Goal: Find contact information: Find contact information

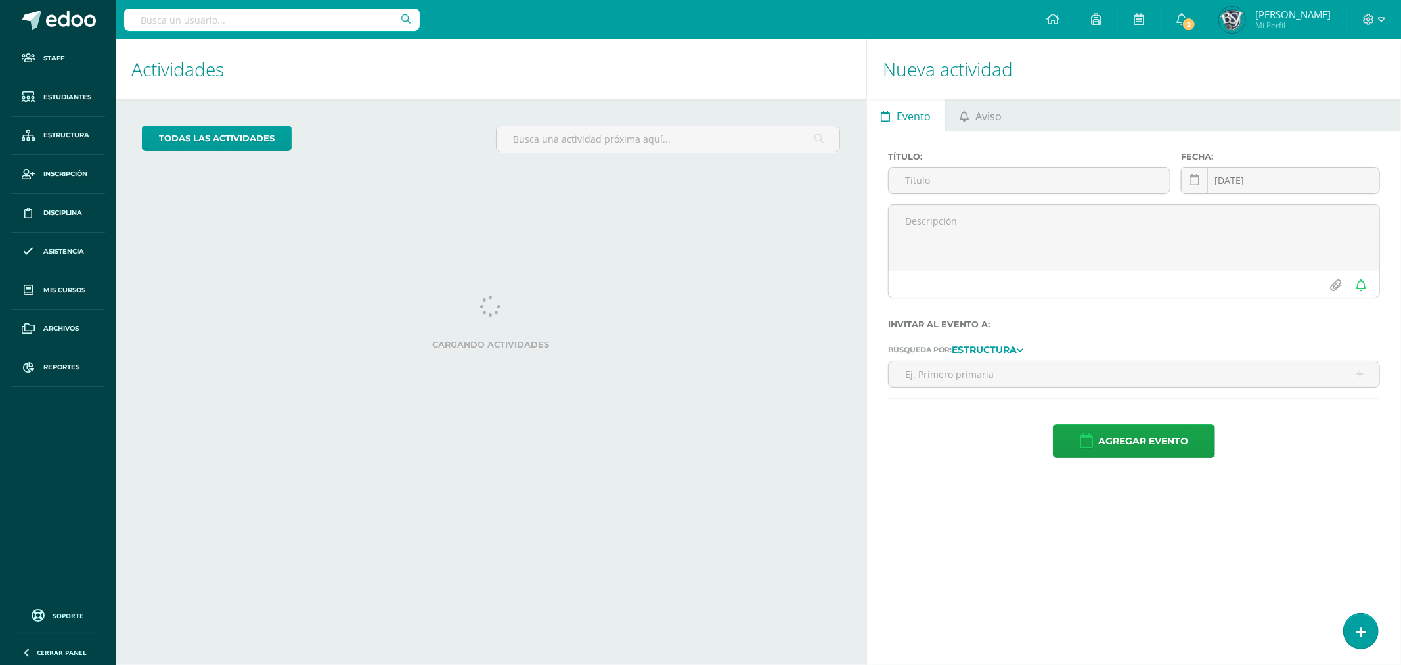
click at [311, 20] on input "text" at bounding box center [272, 20] width 296 height 22
paste input "Ramirez Ajiatas"
type input "Ramirez Ajiatas"
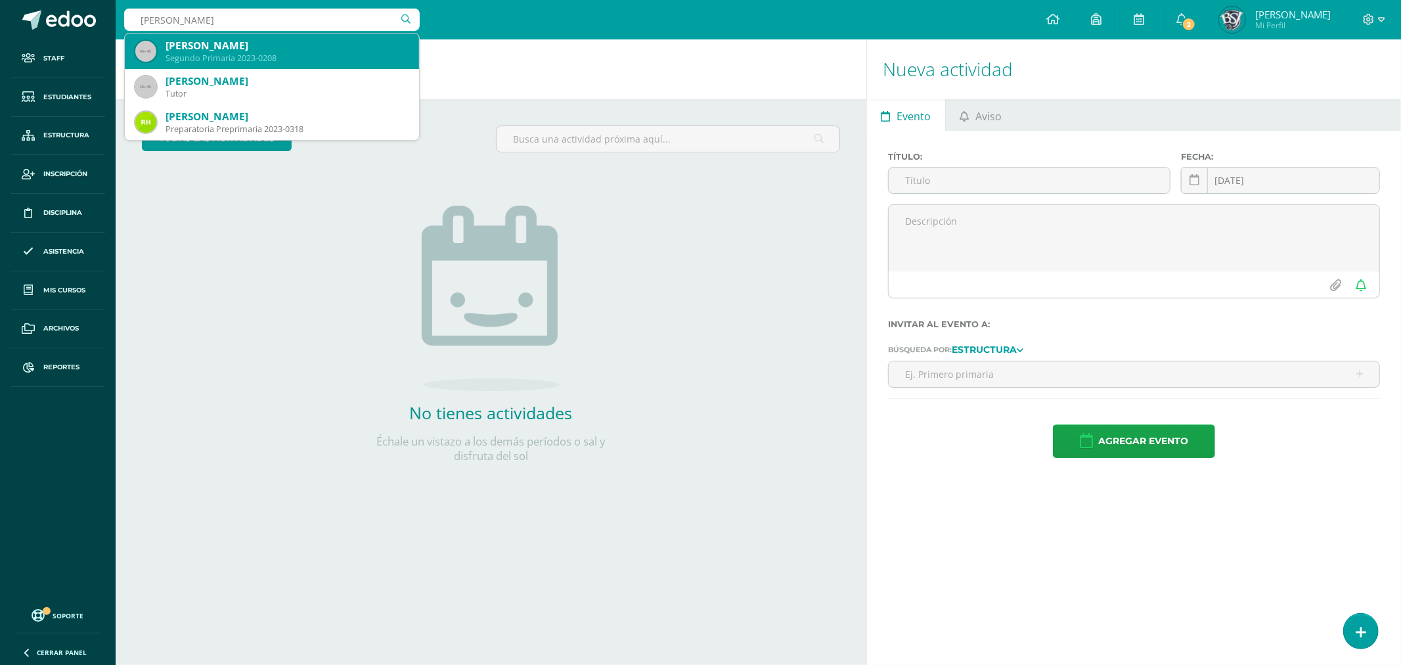
click at [331, 53] on div "Segundo Primaria 2023-0208" at bounding box center [286, 58] width 243 height 11
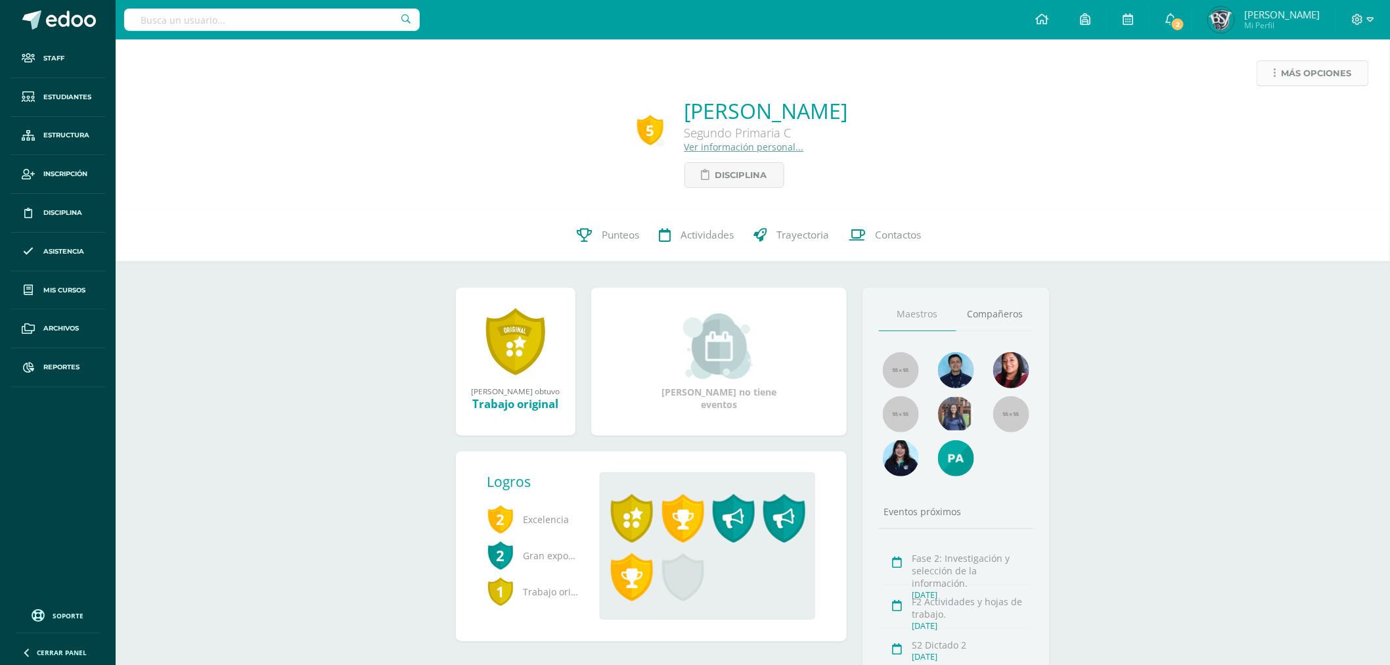
click at [1272, 73] on link "Más opciones" at bounding box center [1312, 73] width 112 height 26
click at [684, 146] on link "Ver información personal..." at bounding box center [744, 147] width 120 height 12
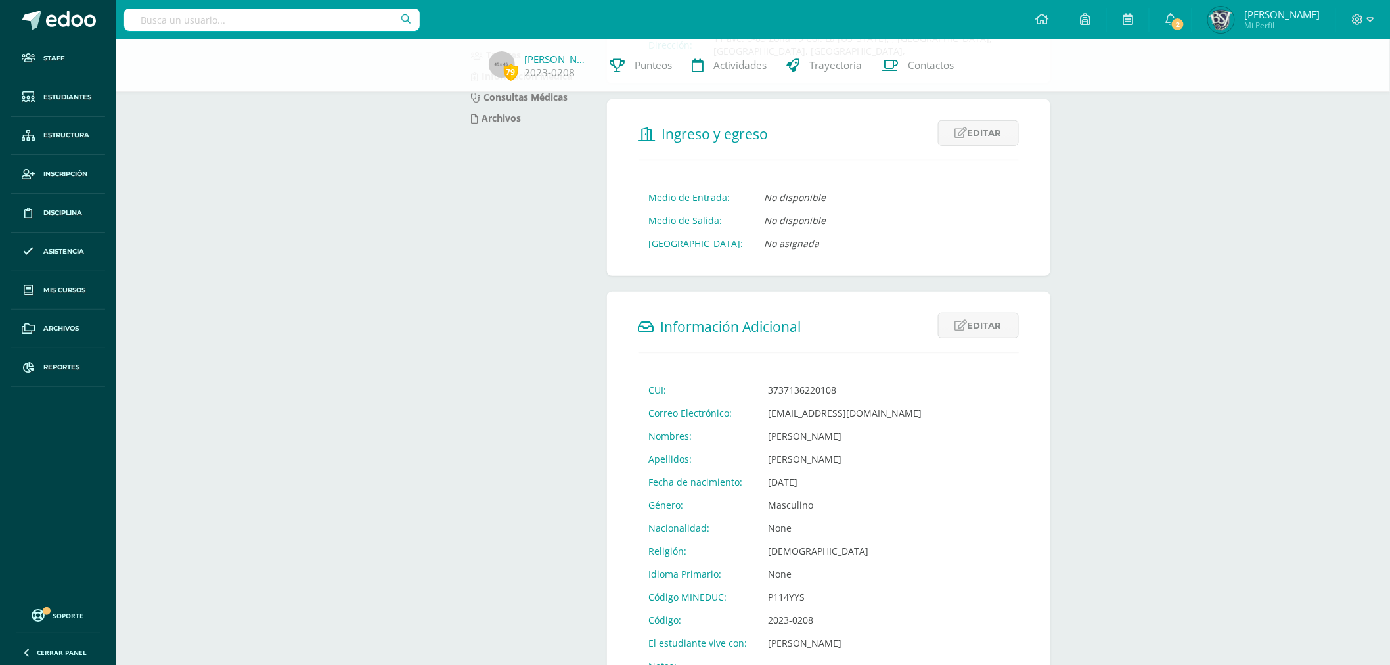
scroll to position [292, 0]
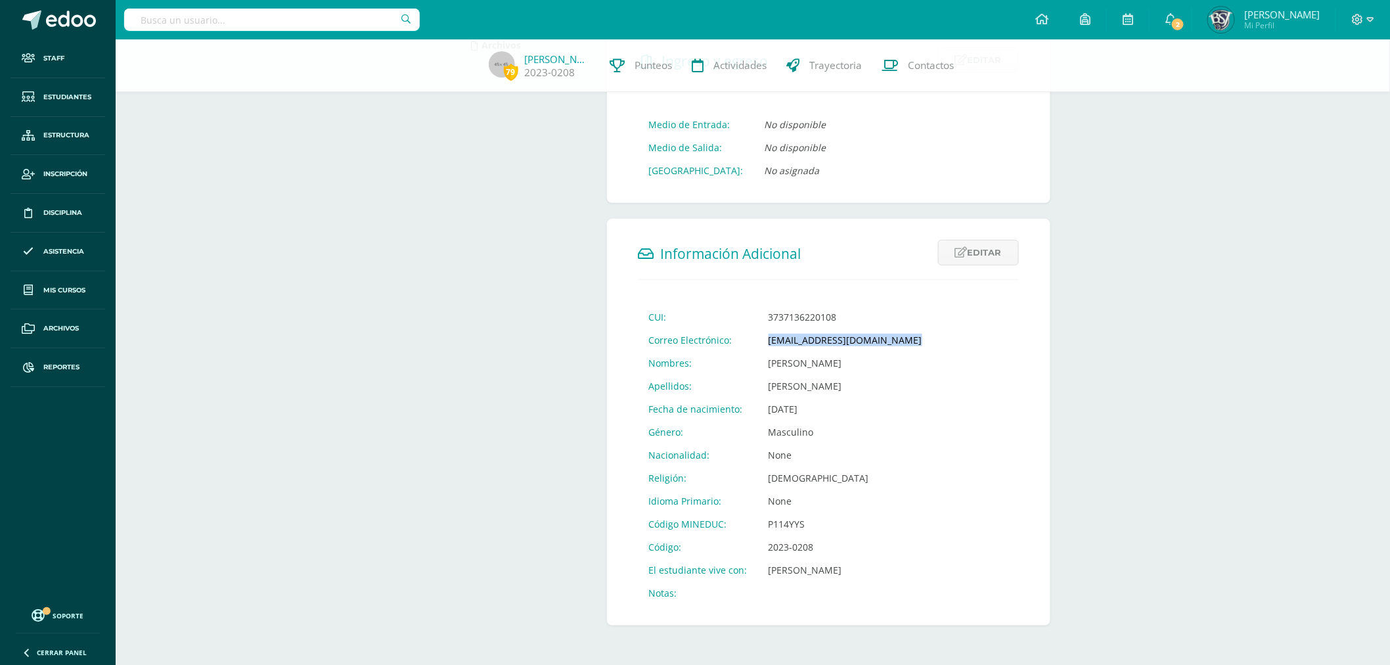
drag, startPoint x: 766, startPoint y: 336, endPoint x: 900, endPoint y: 342, distance: 134.1
click at [900, 342] on td "[EMAIL_ADDRESS][DOMAIN_NAME]" at bounding box center [845, 339] width 175 height 23
copy td "[EMAIL_ADDRESS][DOMAIN_NAME]"
